Goal: Information Seeking & Learning: Learn about a topic

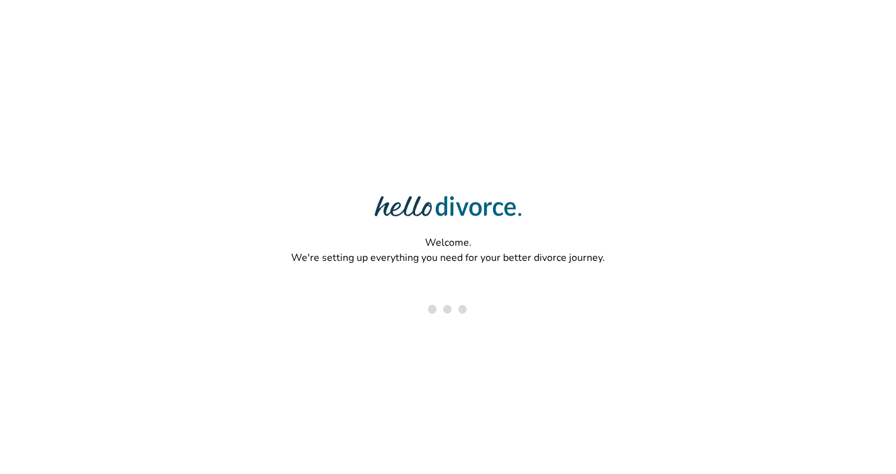
click at [431, 141] on div "Welcome. We're setting up everything you need for your better divorce journey." at bounding box center [448, 196] width 896 height 392
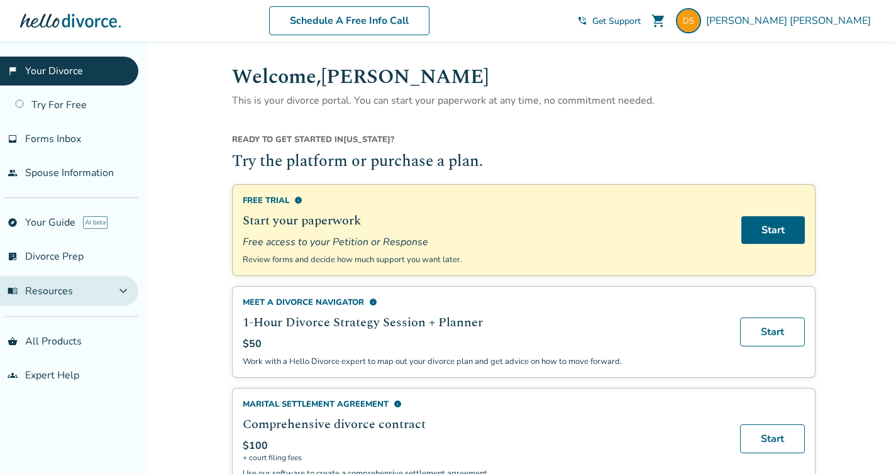
click at [100, 290] on button "menu_book Resources expand_more" at bounding box center [69, 291] width 138 height 30
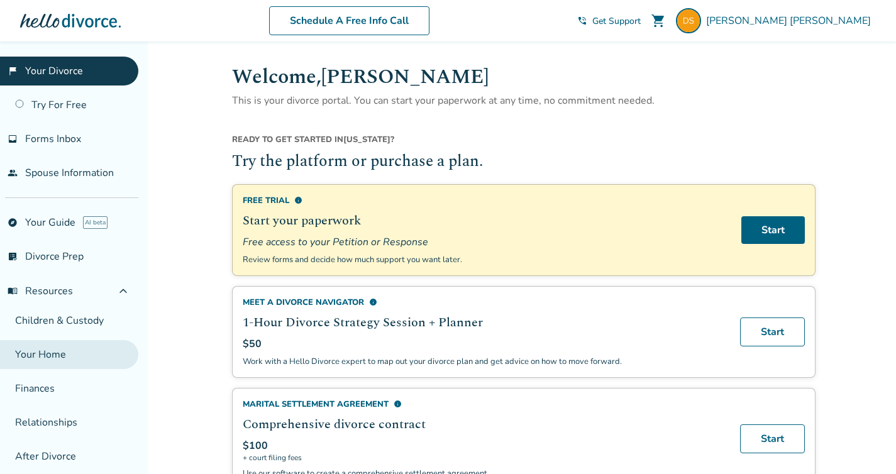
click at [67, 360] on link "Your Home" at bounding box center [69, 354] width 138 height 29
